Goal: Complete application form

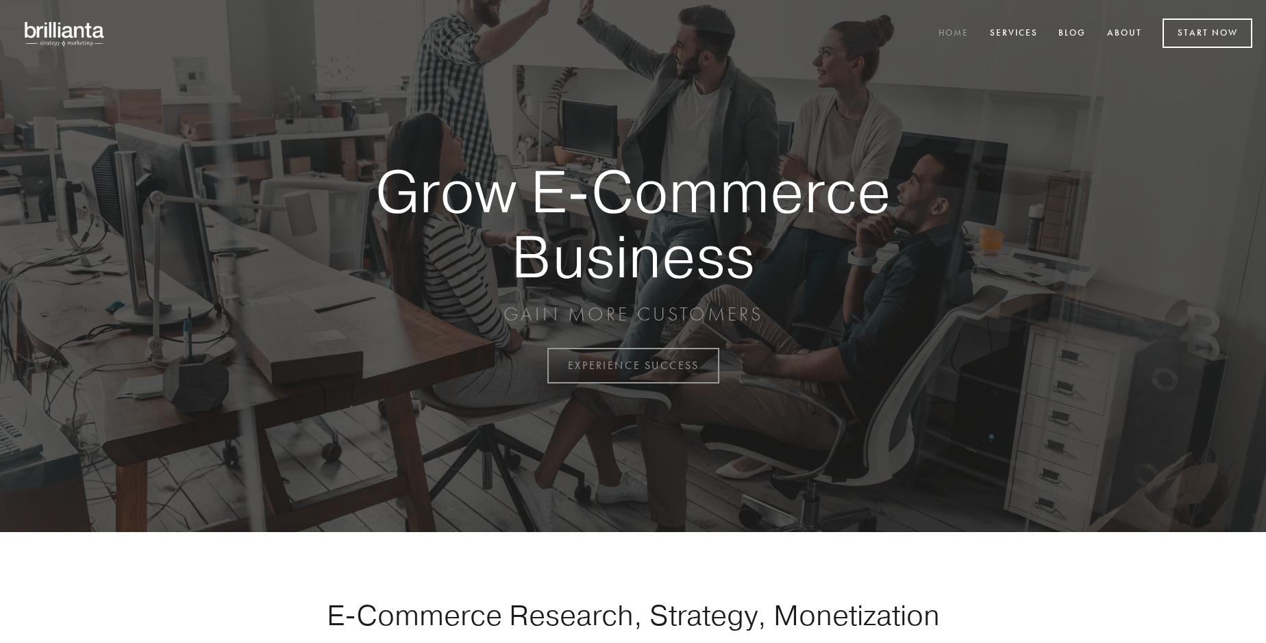
scroll to position [3592, 0]
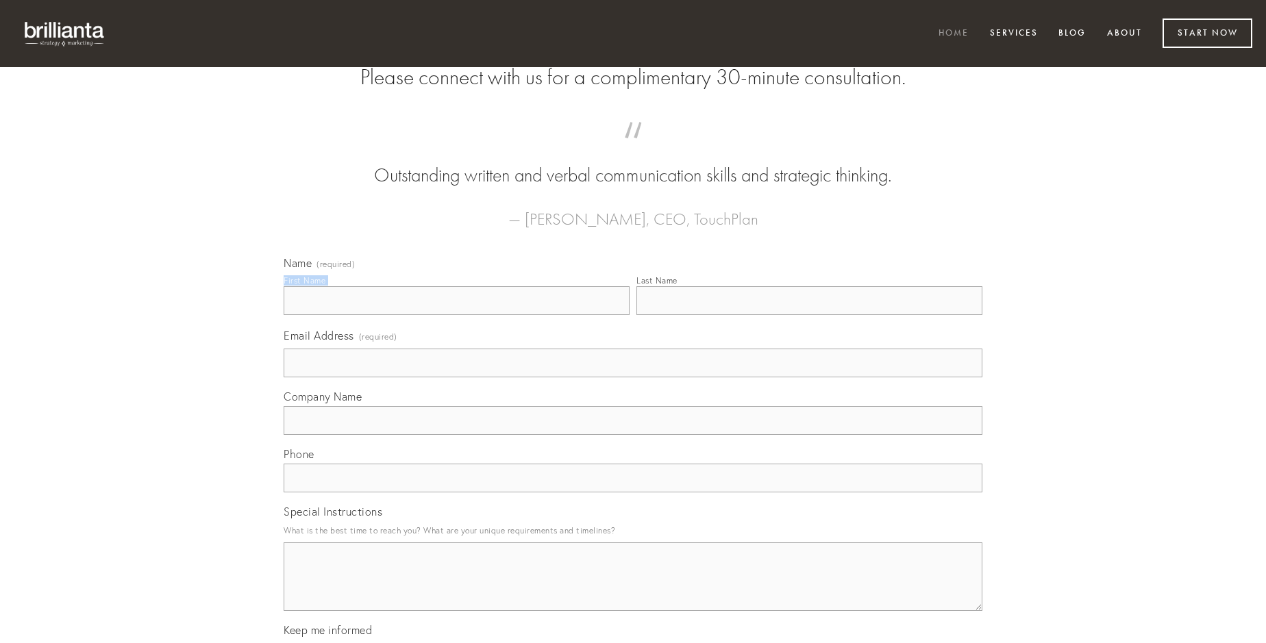
type input "[PERSON_NAME]"
click at [809, 315] on input "Last Name" at bounding box center [810, 300] width 346 height 29
type input "[PERSON_NAME]"
click at [633, 378] on input "Email Address (required)" at bounding box center [633, 363] width 699 height 29
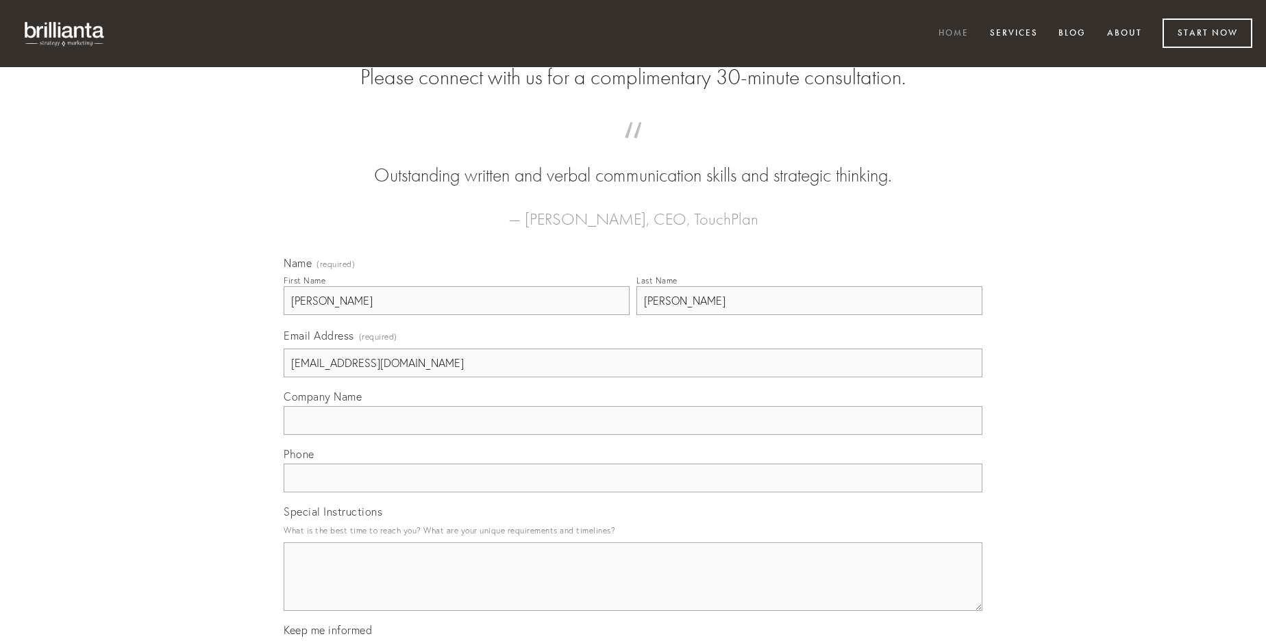
type input "[EMAIL_ADDRESS][DOMAIN_NAME]"
click at [633, 435] on input "Company Name" at bounding box center [633, 420] width 699 height 29
type input "ultio"
click at [633, 493] on input "text" at bounding box center [633, 478] width 699 height 29
click at [633, 589] on textarea "Special Instructions" at bounding box center [633, 577] width 699 height 69
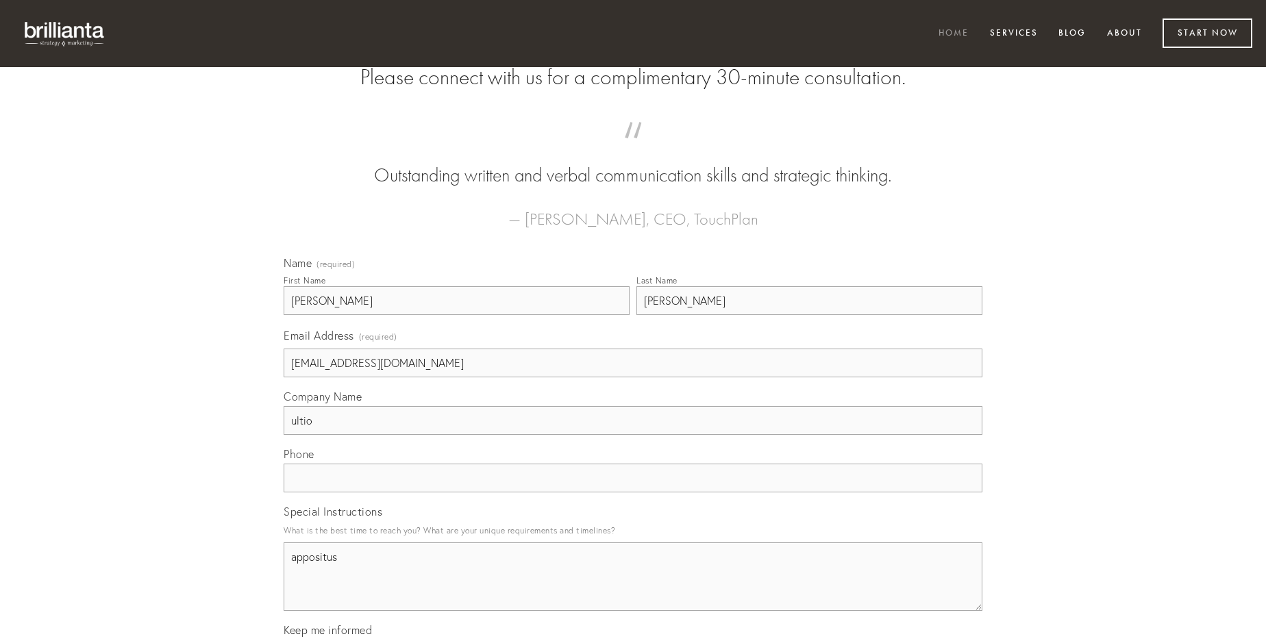
type textarea "appositus"
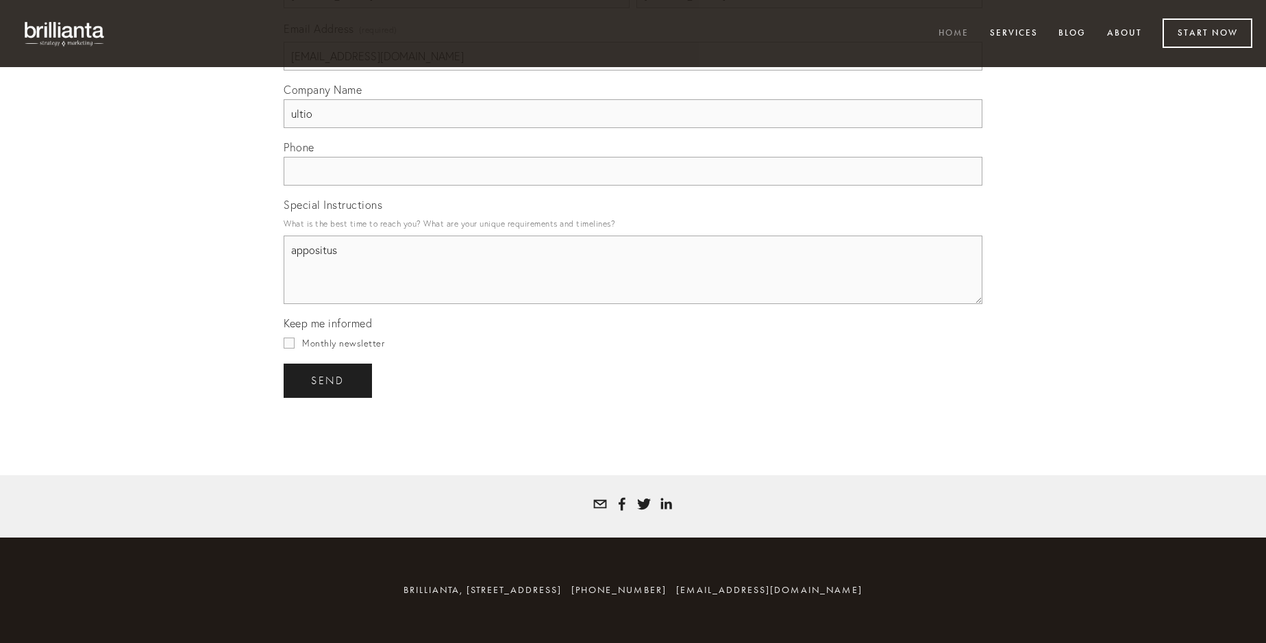
click at [329, 380] on span "send" at bounding box center [328, 381] width 34 height 12
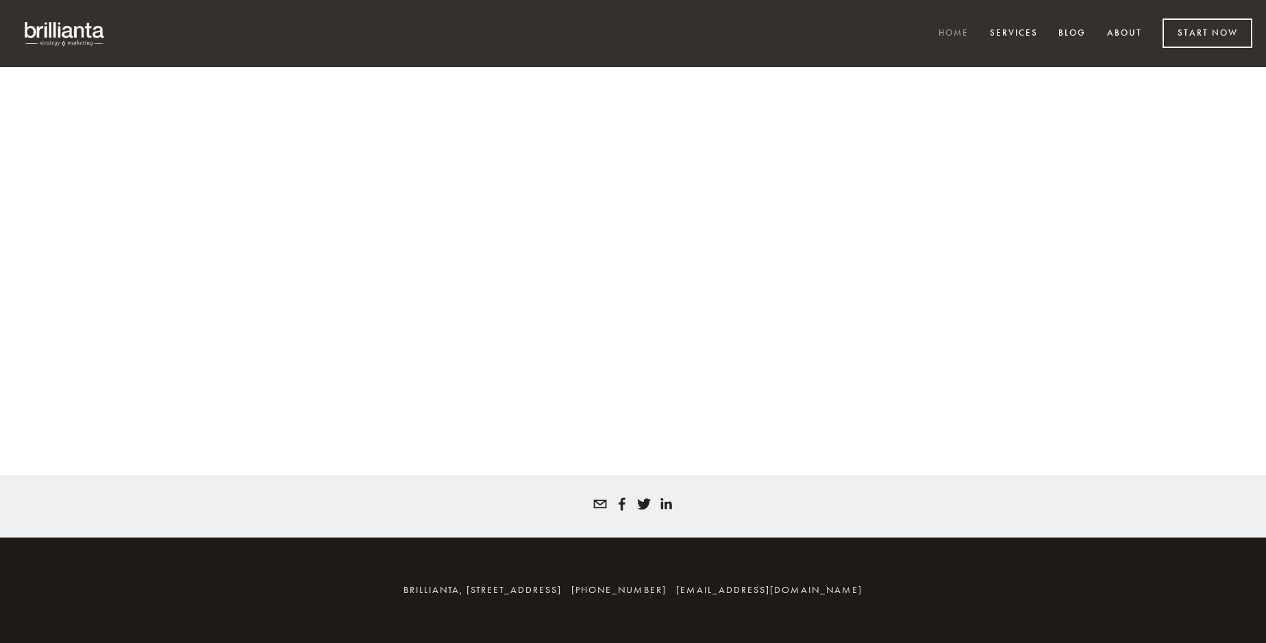
scroll to position [3573, 0]
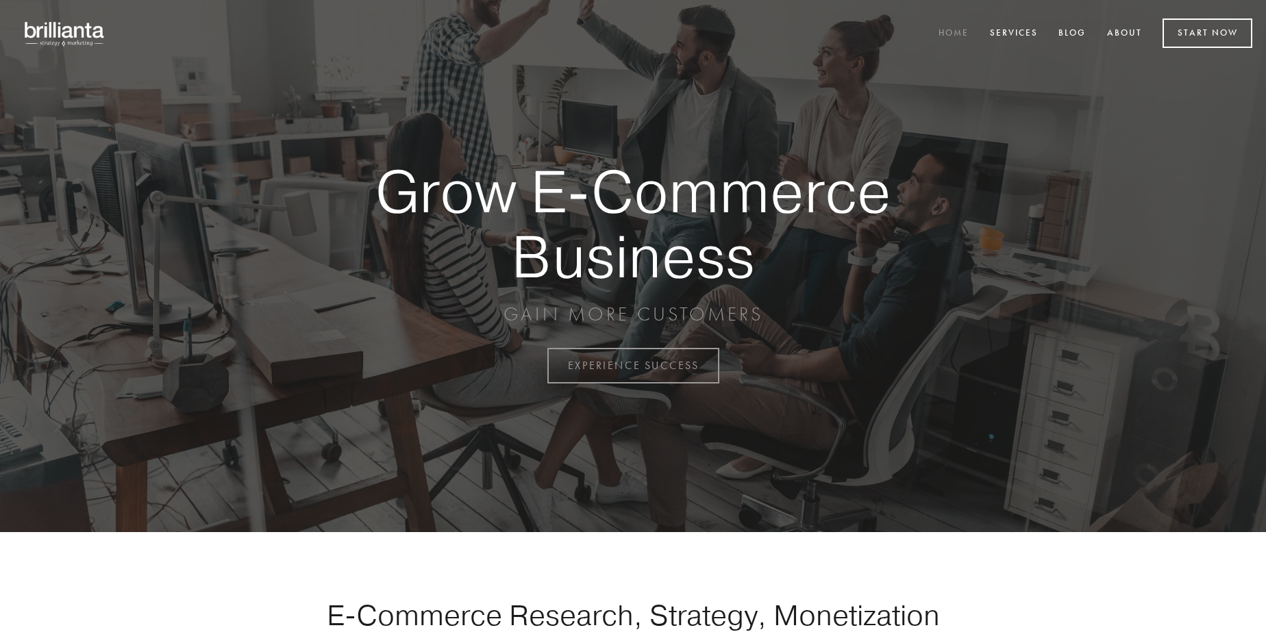
scroll to position [3592, 0]
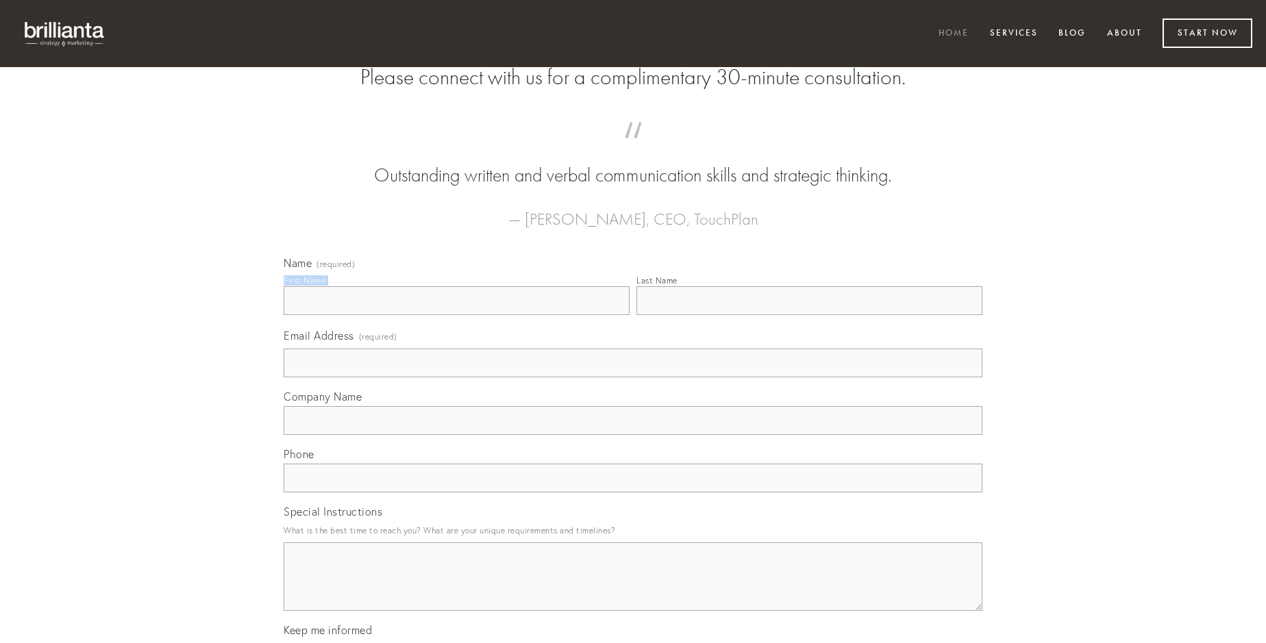
type input "[PERSON_NAME]"
click at [809, 315] on input "Last Name" at bounding box center [810, 300] width 346 height 29
type input "Luke Pacocha"
click at [633, 378] on input "Email Address (required)" at bounding box center [633, 363] width 699 height 29
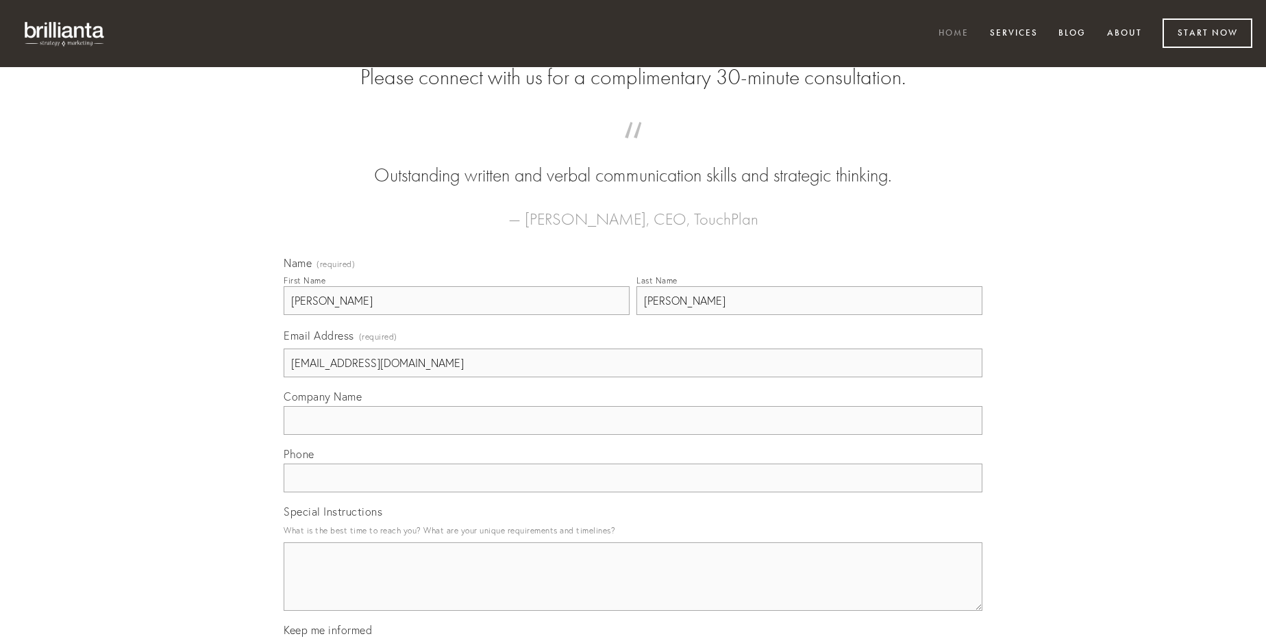
type input "sdhersh@sbcglobal.net"
click at [633, 435] on input "Company Name" at bounding box center [633, 420] width 699 height 29
type input "utor"
click at [633, 493] on input "text" at bounding box center [633, 478] width 699 height 29
click at [633, 589] on textarea "Special Instructions" at bounding box center [633, 577] width 699 height 69
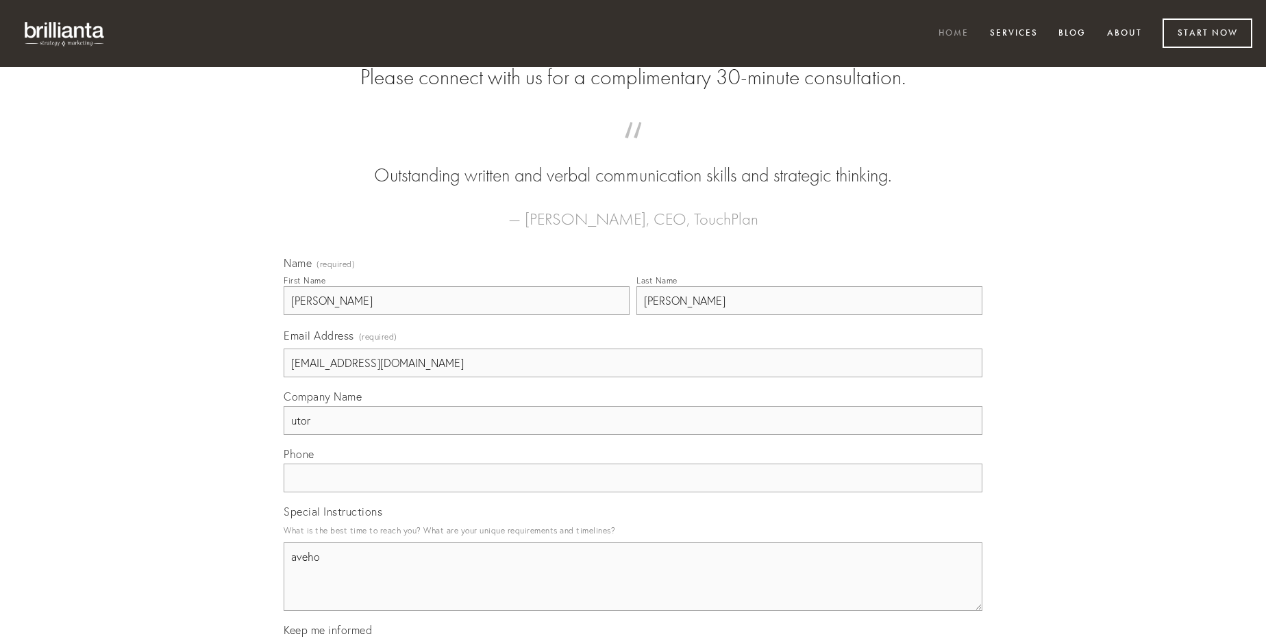
type textarea "aveho"
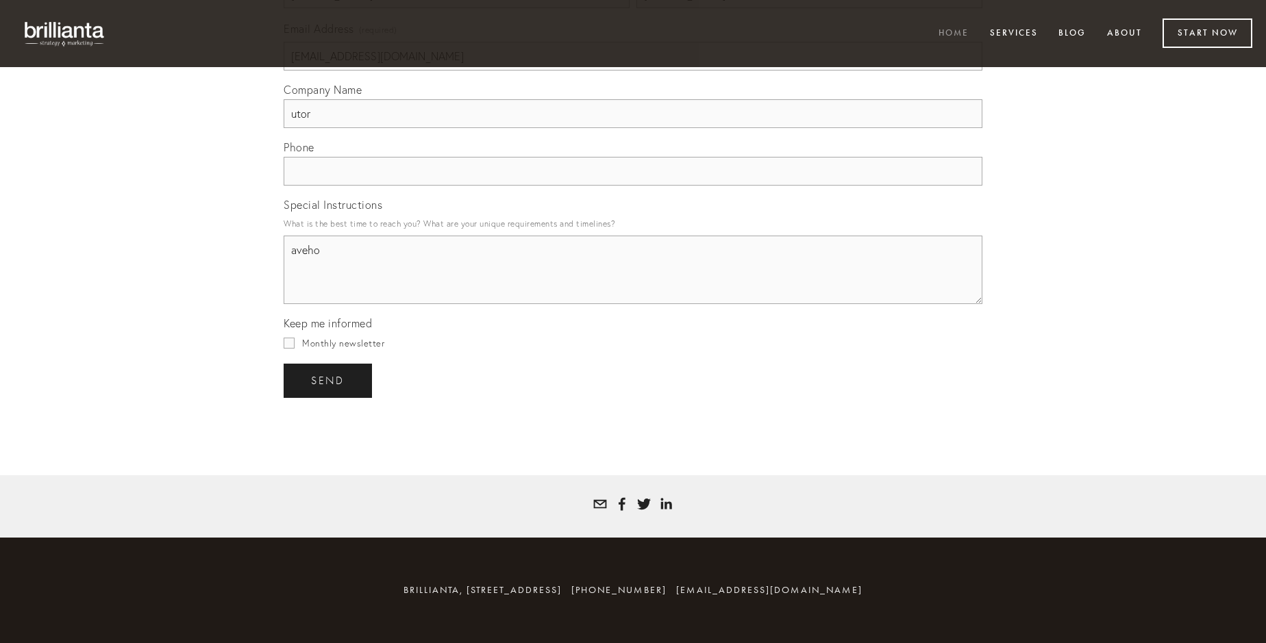
click at [329, 380] on span "send" at bounding box center [328, 381] width 34 height 12
